Goal: Task Accomplishment & Management: Manage account settings

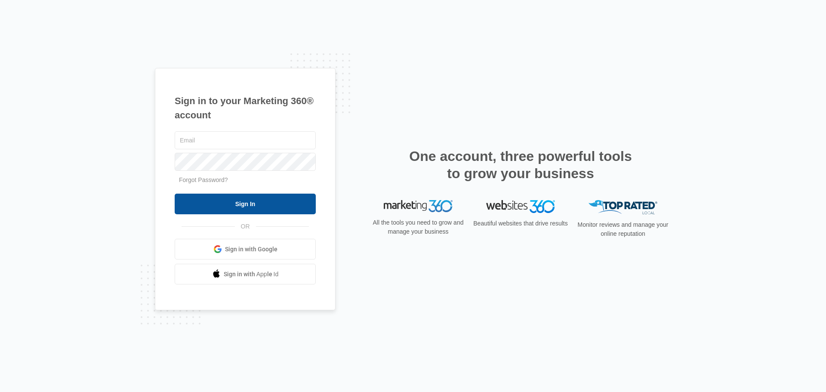
type input "[EMAIL_ADDRESS][DOMAIN_NAME]"
click at [262, 207] on input "Sign In" at bounding box center [245, 204] width 141 height 21
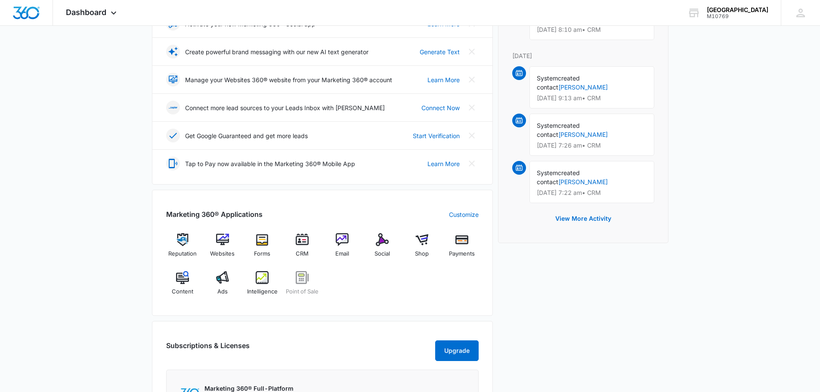
scroll to position [215, 0]
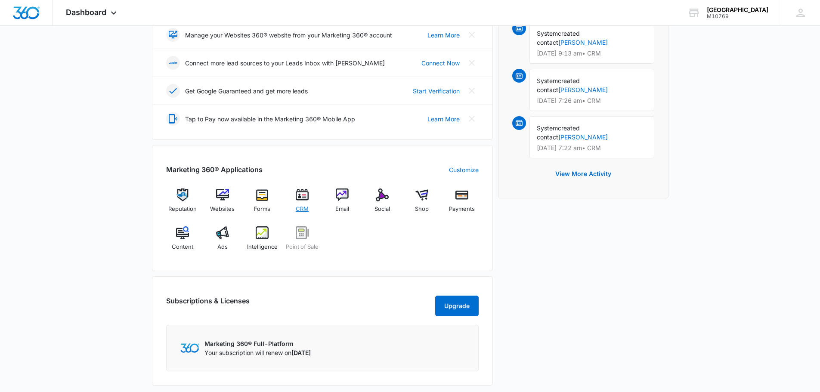
click at [294, 198] on div "CRM" at bounding box center [302, 204] width 33 height 31
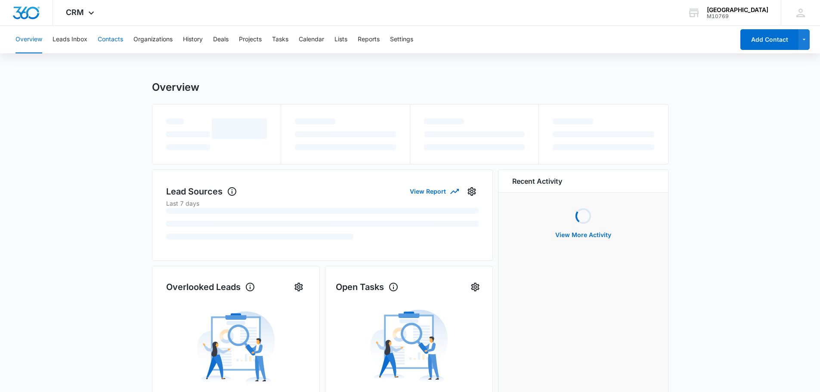
click at [114, 37] on button "Contacts" at bounding box center [110, 40] width 25 height 28
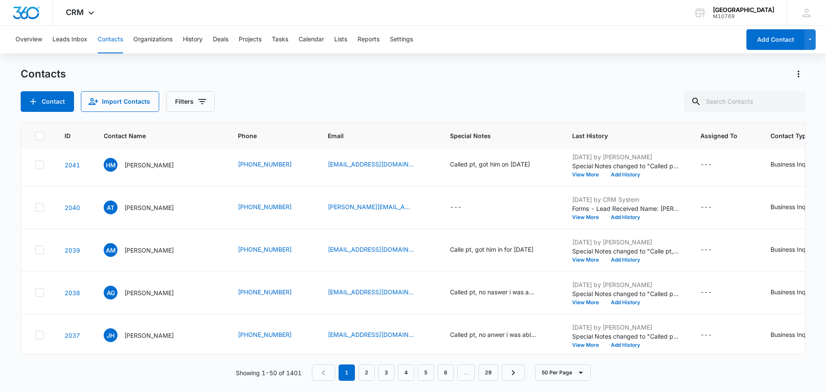
scroll to position [172, 0]
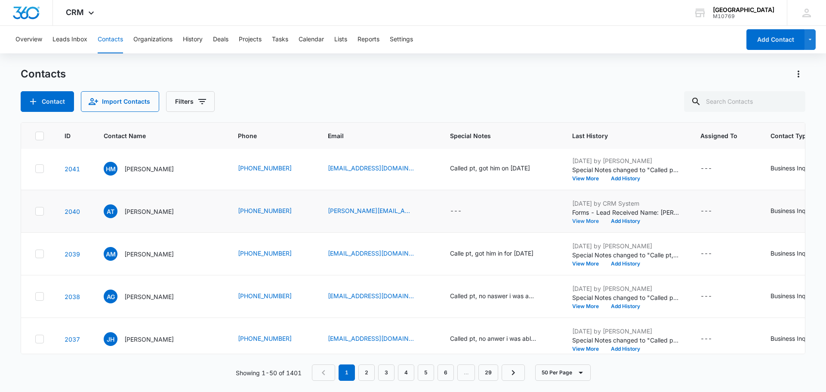
click at [572, 223] on button "View More" at bounding box center [588, 221] width 33 height 5
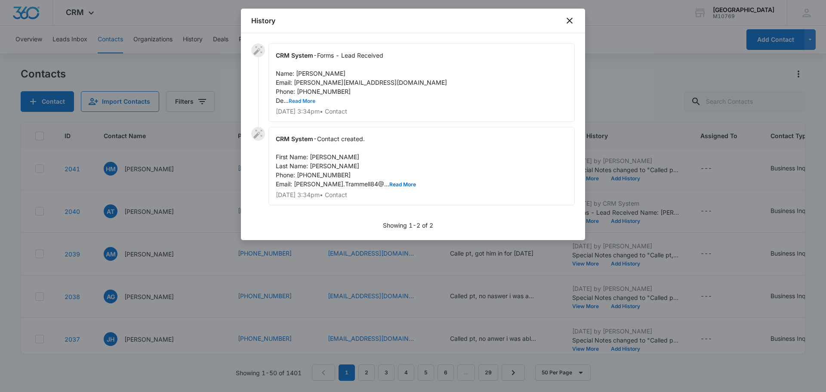
click at [312, 99] on button "Read More" at bounding box center [302, 101] width 27 height 5
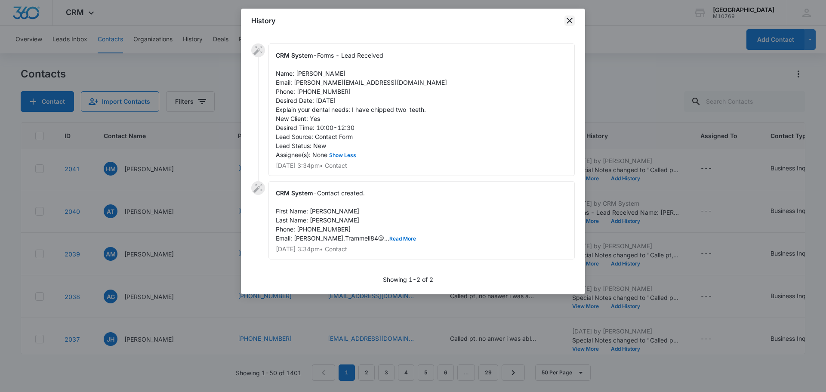
click at [570, 19] on icon "close" at bounding box center [570, 20] width 10 height 10
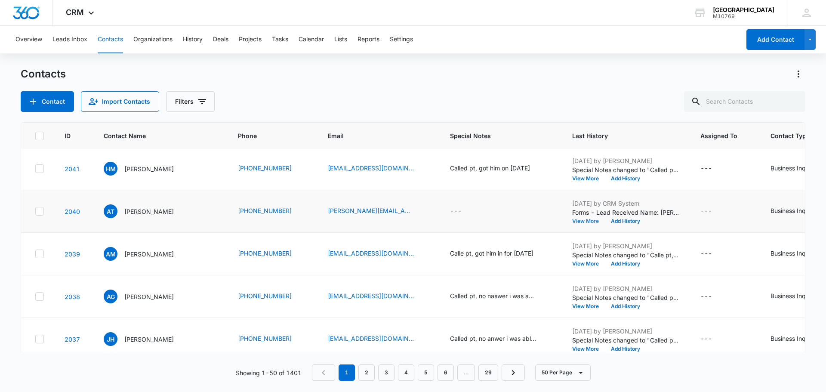
click at [577, 219] on button "View More" at bounding box center [588, 221] width 33 height 5
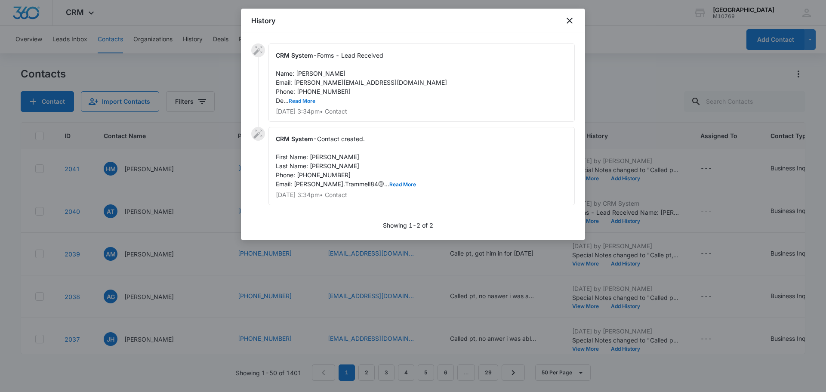
click at [308, 103] on button "Read More" at bounding box center [302, 101] width 27 height 5
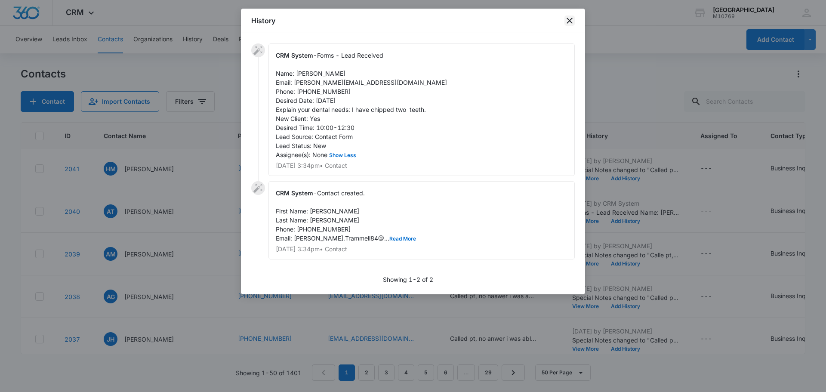
click at [570, 20] on icon "close" at bounding box center [570, 21] width 6 height 6
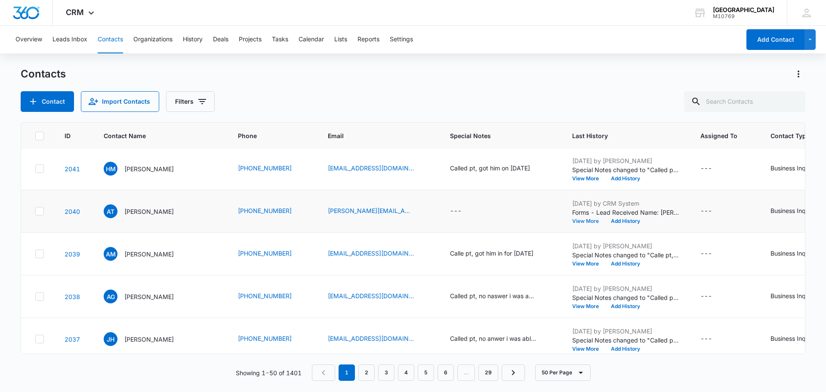
click at [575, 219] on button "View More" at bounding box center [588, 221] width 33 height 5
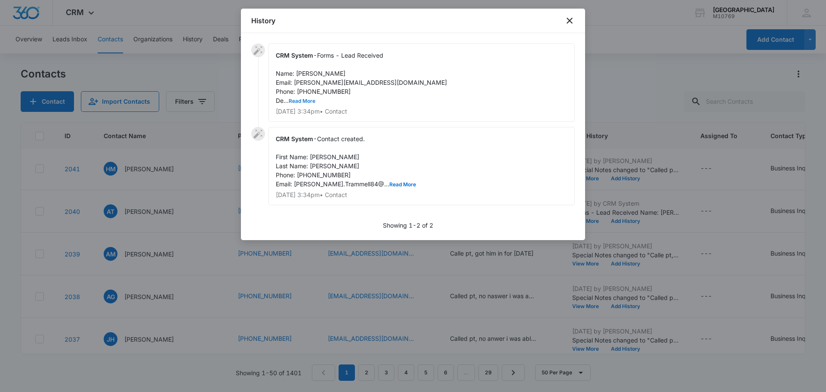
click at [304, 99] on button "Read More" at bounding box center [302, 101] width 27 height 5
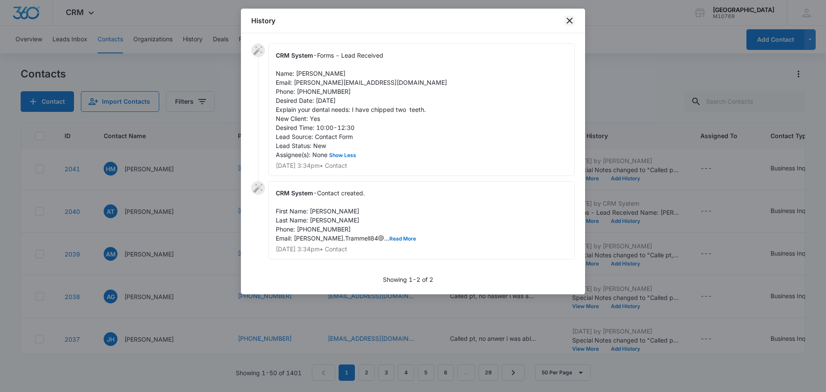
click at [567, 25] on icon "close" at bounding box center [570, 20] width 10 height 10
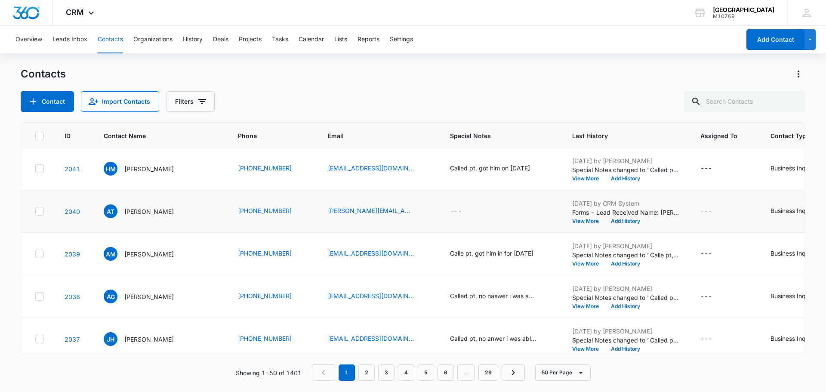
click at [453, 217] on td "---" at bounding box center [501, 211] width 122 height 43
click at [459, 208] on div "---" at bounding box center [463, 211] width 27 height 10
click at [458, 151] on textarea "Special Notes" at bounding box center [464, 142] width 102 height 49
type textarea "Called pt, got her in for [DATE] 7:30"
click at [500, 180] on button "Save" at bounding box center [501, 183] width 25 height 16
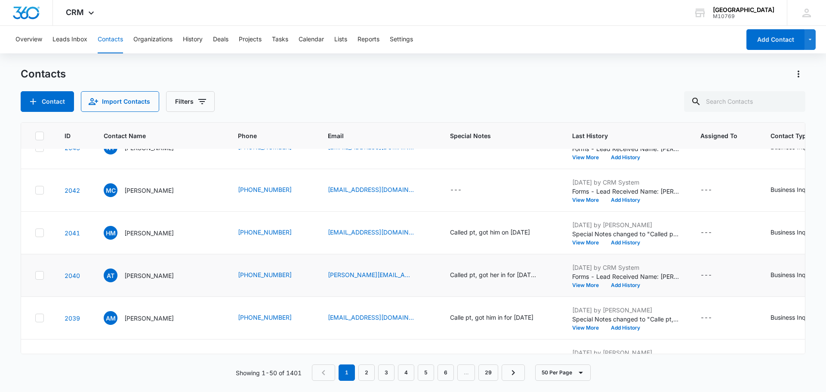
scroll to position [0, 0]
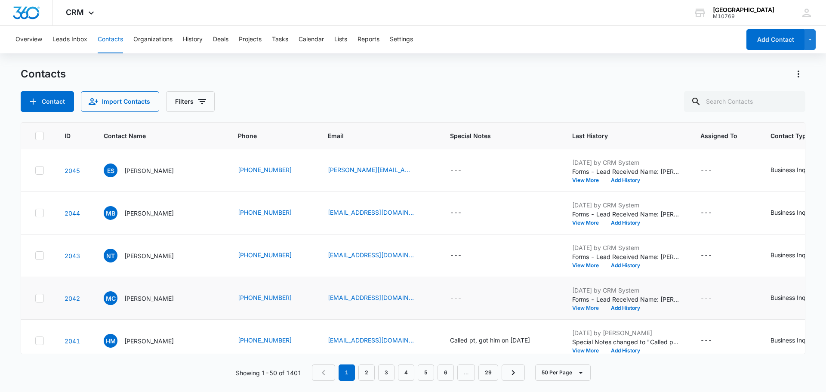
click at [576, 310] on button "View More" at bounding box center [588, 308] width 33 height 5
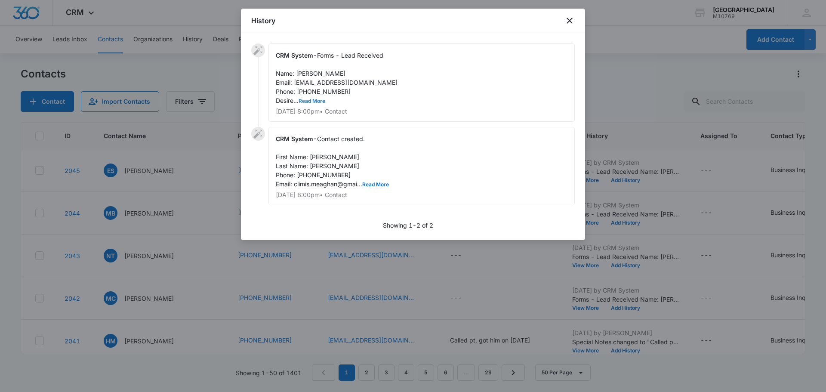
click at [319, 99] on button "Read More" at bounding box center [312, 101] width 27 height 5
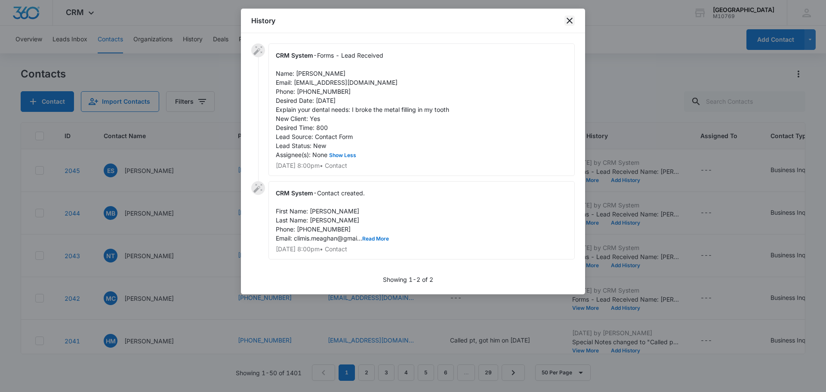
click at [566, 19] on icon "close" at bounding box center [570, 20] width 10 height 10
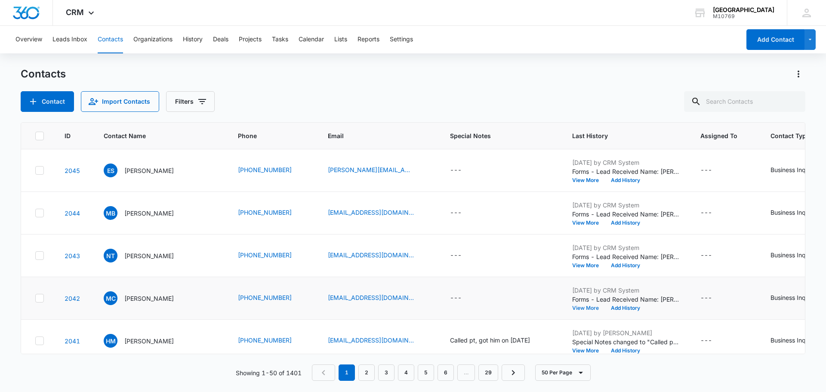
click at [580, 309] on button "View More" at bounding box center [588, 308] width 33 height 5
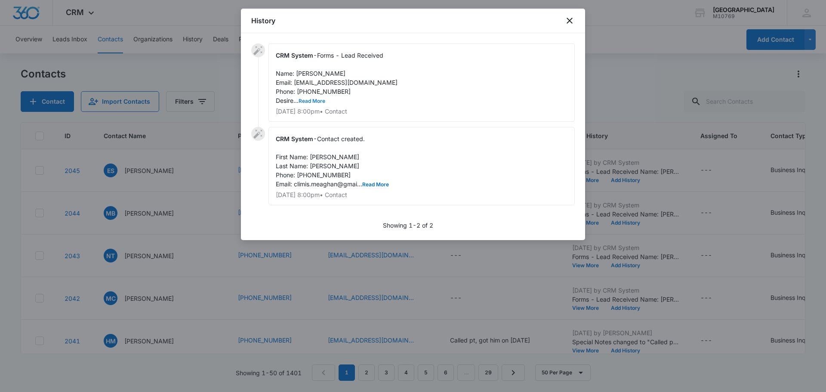
click at [319, 101] on button "Read More" at bounding box center [312, 101] width 27 height 5
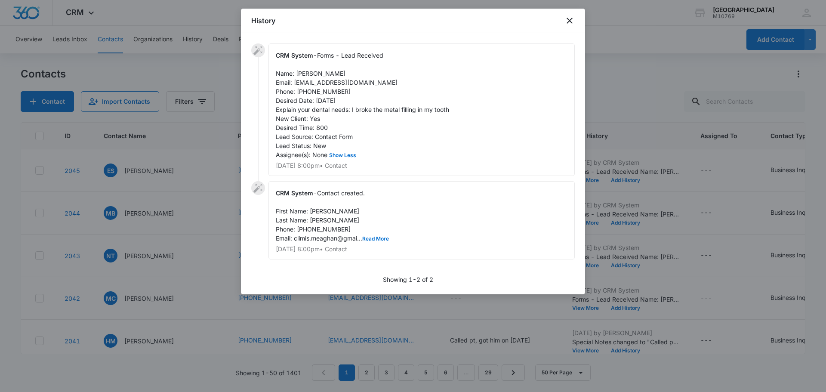
click at [567, 27] on div "History" at bounding box center [413, 21] width 344 height 25
click at [572, 22] on icon "close" at bounding box center [570, 20] width 10 height 10
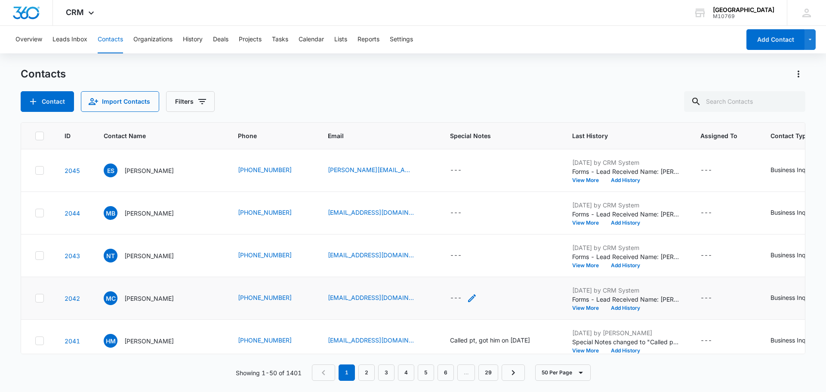
click at [460, 302] on div "---" at bounding box center [463, 298] width 27 height 10
click at [443, 237] on textarea "Special Notes" at bounding box center [464, 228] width 102 height 49
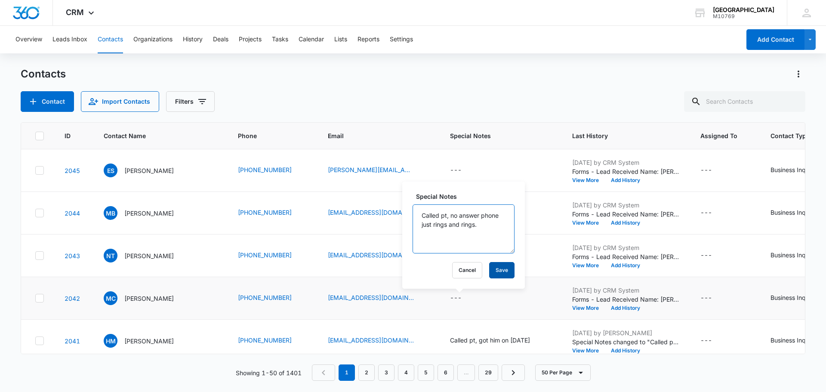
type textarea "Called pt, no answer phone just rings and rings."
drag, startPoint x: 486, startPoint y: 266, endPoint x: 494, endPoint y: 275, distance: 11.6
click at [489, 266] on button "Save" at bounding box center [501, 270] width 25 height 16
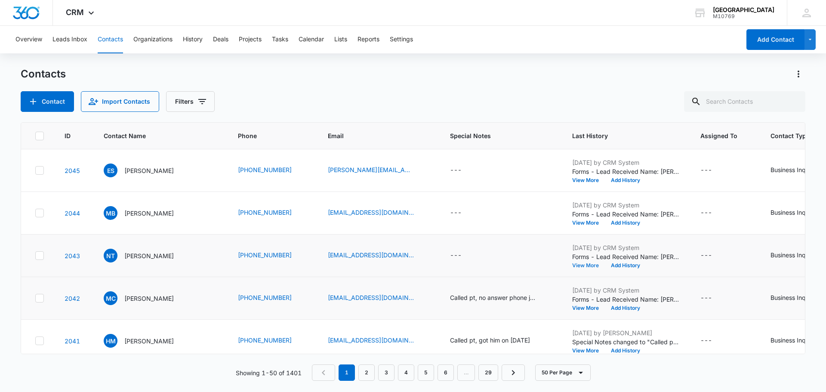
click at [582, 265] on button "View More" at bounding box center [588, 265] width 33 height 5
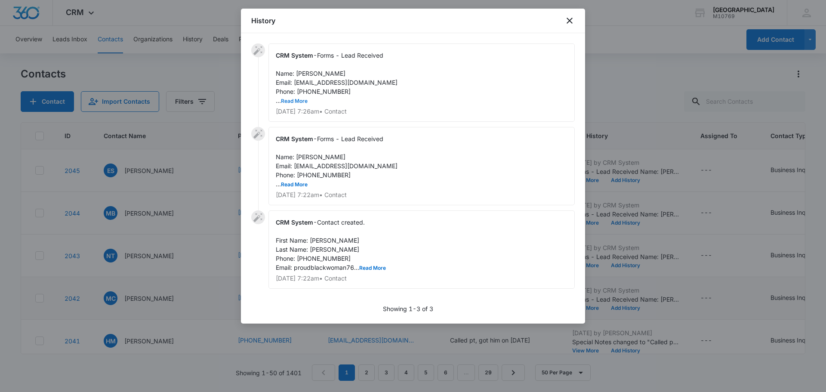
click at [300, 101] on button "Read More" at bounding box center [294, 101] width 27 height 5
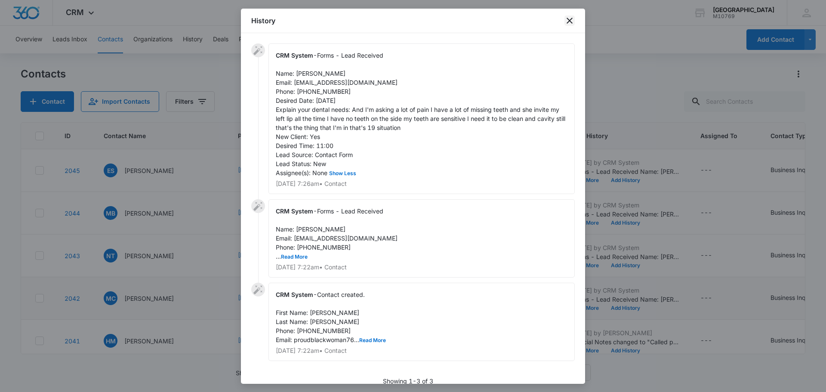
click at [569, 18] on icon "close" at bounding box center [570, 20] width 10 height 10
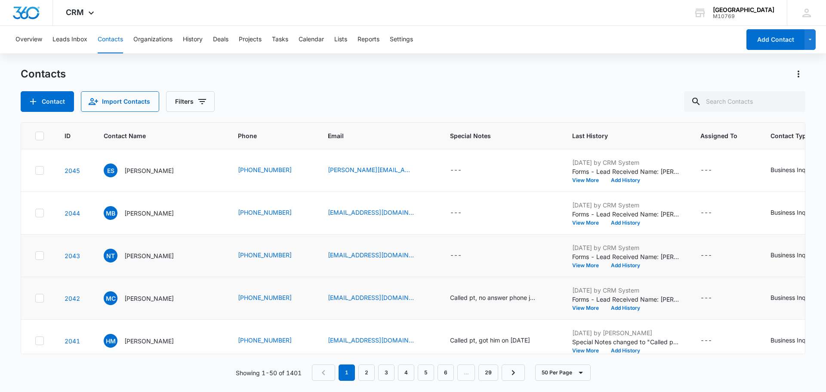
click at [444, 257] on td "---" at bounding box center [501, 256] width 122 height 43
click at [450, 256] on div "---" at bounding box center [456, 256] width 12 height 10
click at [467, 211] on div "Cancel Save" at bounding box center [459, 209] width 110 height 73
click at [465, 196] on textarea "Special Notes" at bounding box center [464, 186] width 102 height 49
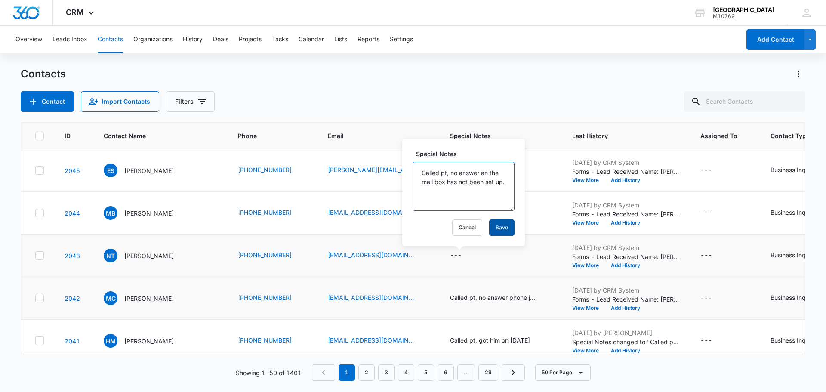
type textarea "Called pt, no answer an the mail box has not been set up."
click at [495, 225] on button "Save" at bounding box center [501, 228] width 25 height 16
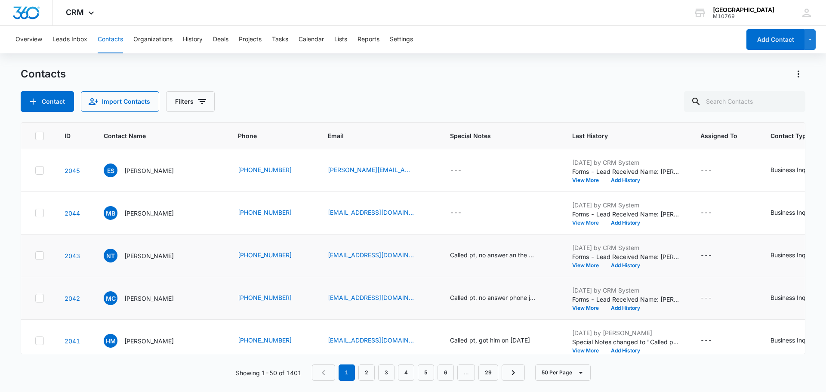
click at [585, 223] on button "View More" at bounding box center [588, 222] width 33 height 5
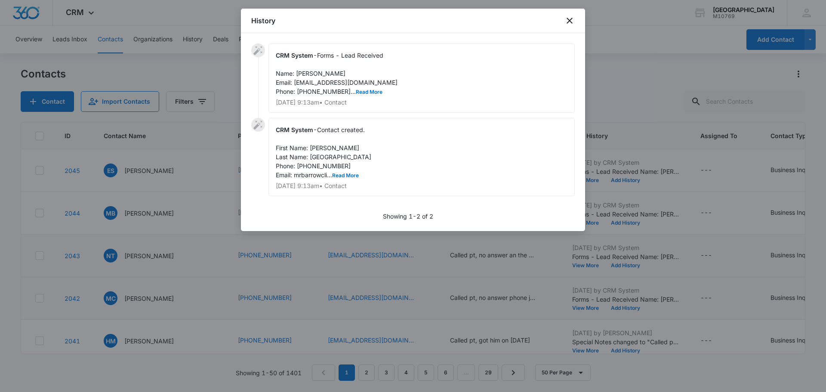
click at [362, 99] on p "[DATE] 9:13am • Contact" at bounding box center [422, 102] width 292 height 6
drag, startPoint x: 378, startPoint y: 84, endPoint x: 363, endPoint y: 102, distance: 22.9
click at [374, 94] on div "CRM System - Forms - Lead Received Name: [PERSON_NAME] Email: [EMAIL_ADDRESS][D…" at bounding box center [422, 77] width 306 height 69
click at [362, 90] on button "Read More" at bounding box center [369, 92] width 27 height 5
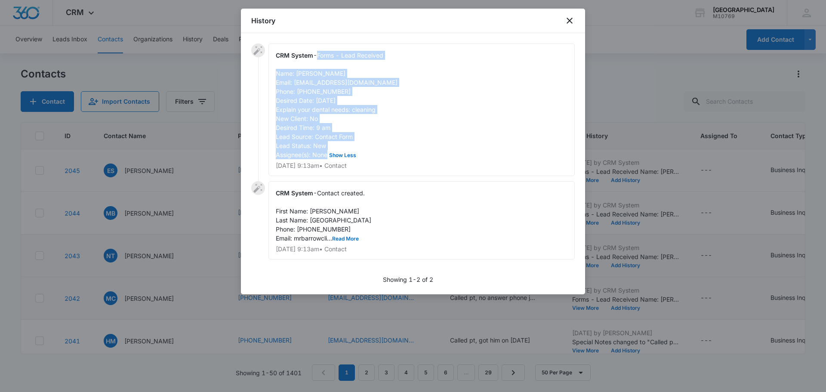
click at [463, 101] on div "CRM System - Forms - Lead Received Name: [PERSON_NAME] Email: [EMAIL_ADDRESS][D…" at bounding box center [422, 109] width 306 height 133
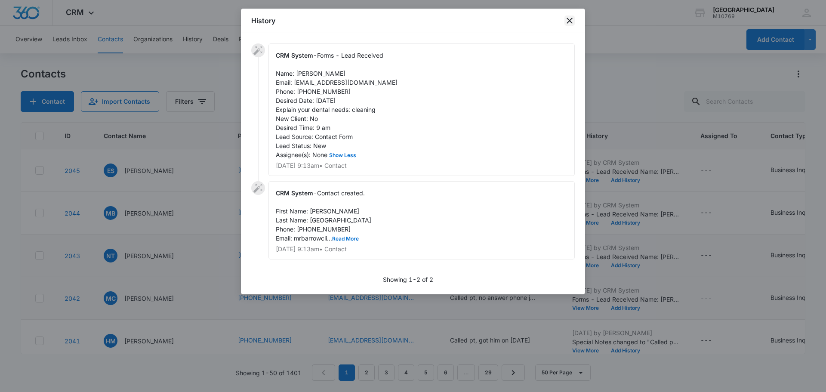
click at [568, 19] on icon "close" at bounding box center [570, 20] width 10 height 10
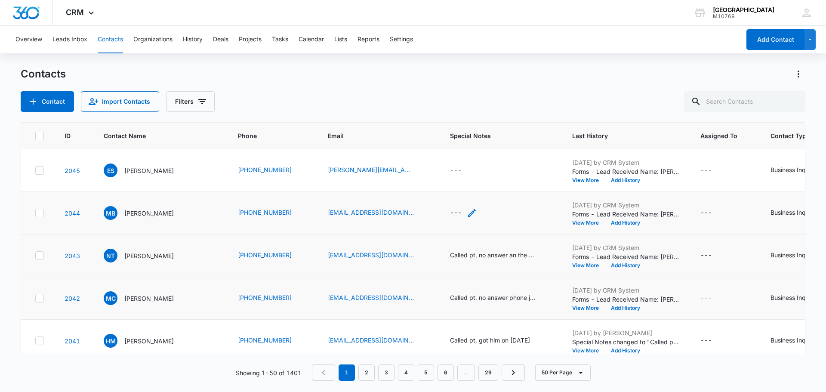
click at [455, 215] on div "---" at bounding box center [456, 213] width 12 height 10
click at [449, 156] on div at bounding box center [459, 151] width 90 height 21
click at [449, 156] on textarea "Special Notes" at bounding box center [464, 143] width 102 height 49
type textarea "Called pt no answer, i was able to leave him a VM."
click at [503, 185] on button "Save" at bounding box center [501, 185] width 25 height 16
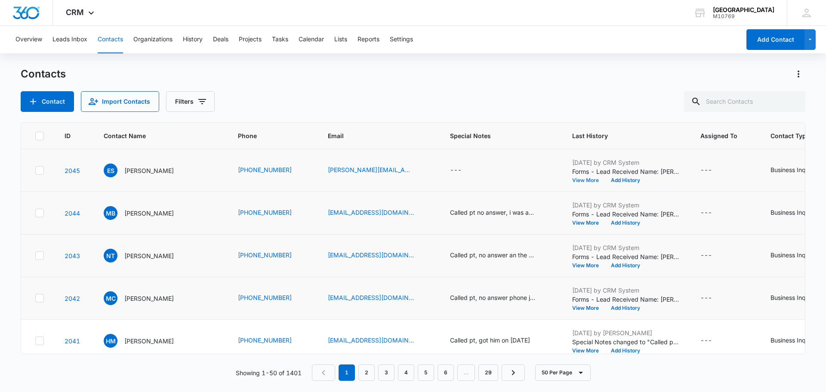
click at [572, 180] on button "View More" at bounding box center [588, 180] width 33 height 5
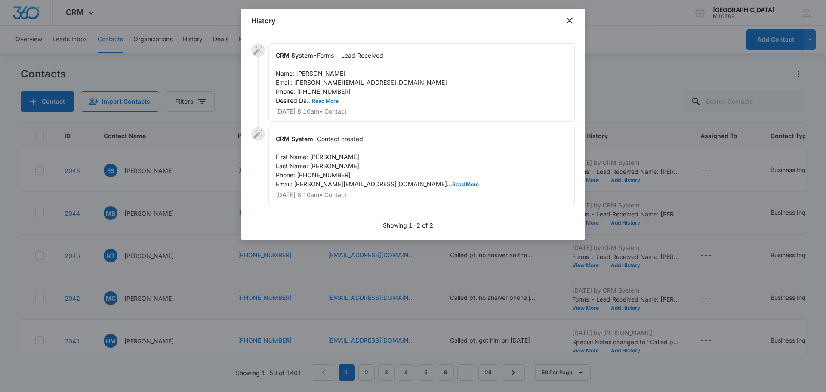
click at [323, 99] on button "Read More" at bounding box center [325, 101] width 27 height 5
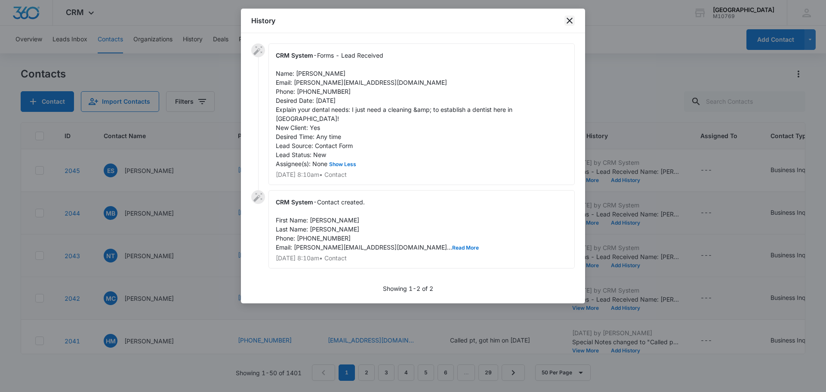
click at [572, 22] on icon "close" at bounding box center [570, 20] width 10 height 10
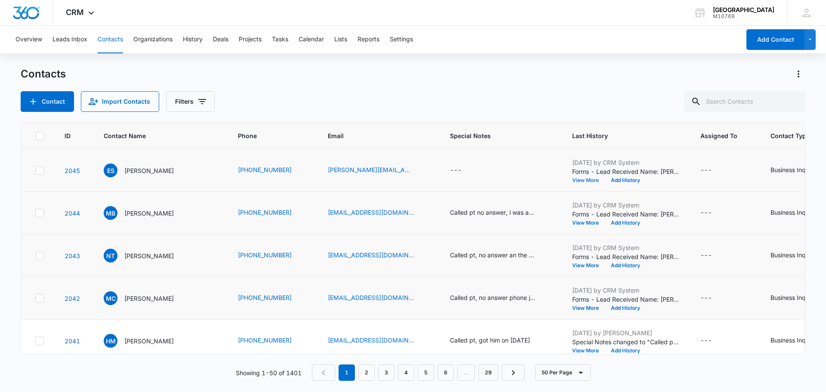
click at [574, 179] on button "View More" at bounding box center [588, 180] width 33 height 5
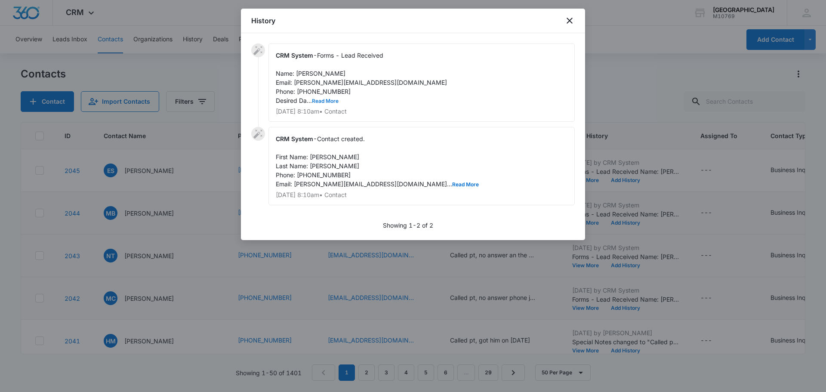
click at [334, 99] on button "Read More" at bounding box center [325, 101] width 27 height 5
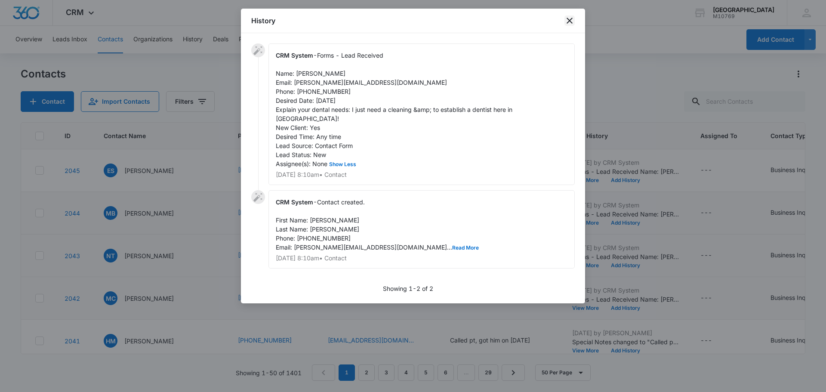
click at [569, 23] on icon "close" at bounding box center [570, 20] width 10 height 10
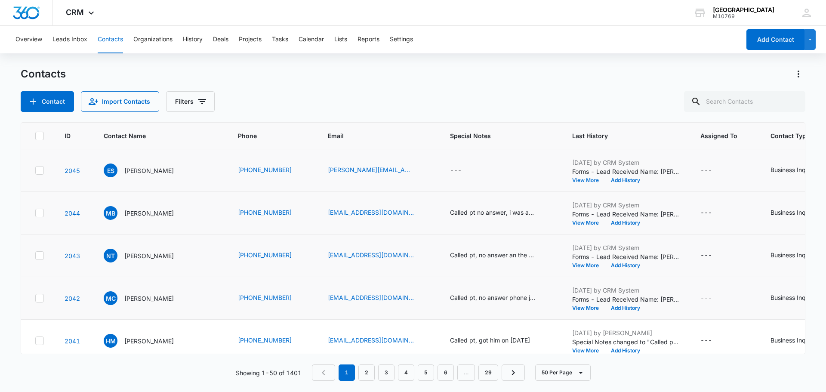
click at [586, 181] on button "View More" at bounding box center [588, 180] width 33 height 5
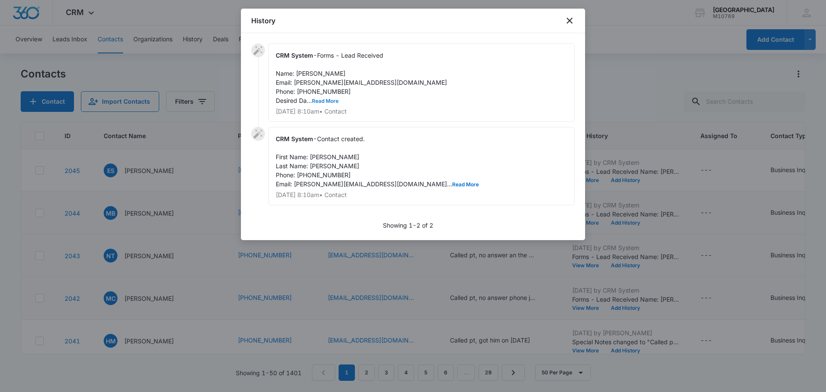
click at [323, 102] on button "Read More" at bounding box center [325, 101] width 27 height 5
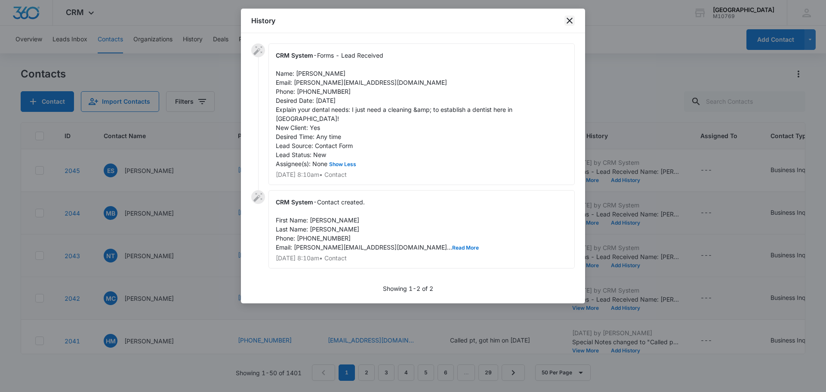
drag, startPoint x: 569, startPoint y: 16, endPoint x: 399, endPoint y: 19, distance: 170.0
click at [567, 16] on icon "close" at bounding box center [570, 20] width 10 height 10
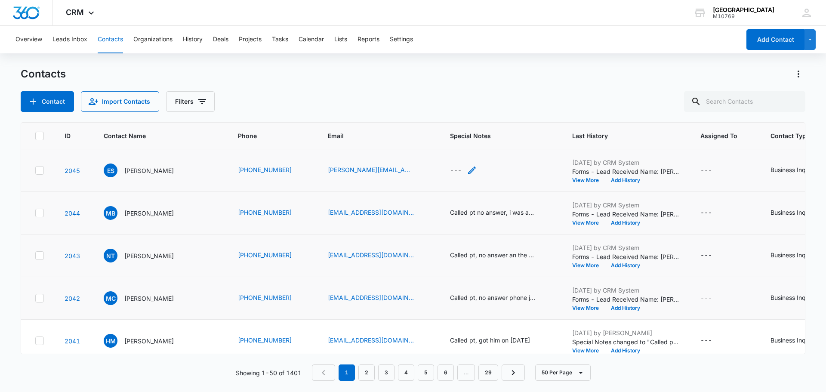
click at [458, 173] on div "---" at bounding box center [463, 170] width 27 height 10
click at [453, 108] on div at bounding box center [459, 108] width 90 height 21
click at [453, 108] on textarea "Special Notes" at bounding box center [464, 101] width 102 height 49
click at [418, 103] on textarea "Called pt, got her on the schudeled" at bounding box center [464, 101] width 102 height 49
paste textarea "edule"
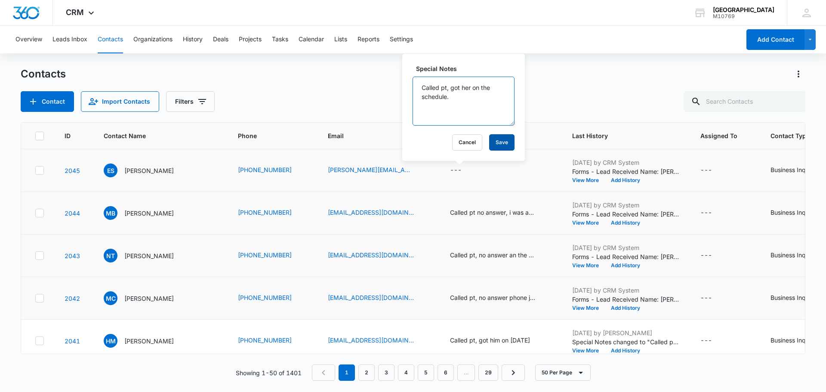
type textarea "Called pt, got her on the schedule."
click at [489, 142] on button "Save" at bounding box center [501, 142] width 25 height 16
